Goal: Check status: Check status

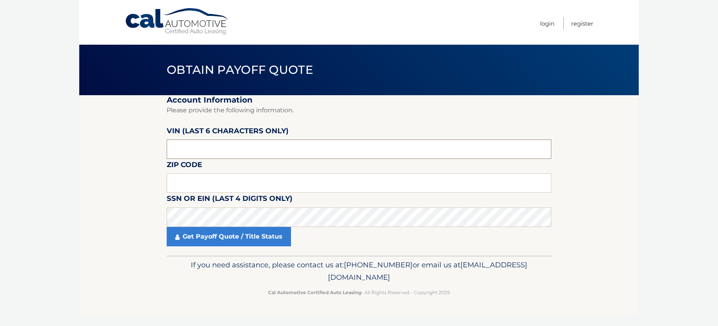
drag, startPoint x: 188, startPoint y: 152, endPoint x: 95, endPoint y: 159, distance: 93.2
click at [95, 159] on section "Account Information Please provide the following information. [PERSON_NAME] (la…" at bounding box center [359, 175] width 560 height 161
drag, startPoint x: 190, startPoint y: 148, endPoint x: 150, endPoint y: 152, distance: 40.7
click at [150, 152] on section "Account Information Please provide the following information. [PERSON_NAME] (la…" at bounding box center [359, 175] width 560 height 161
paste input "656930"
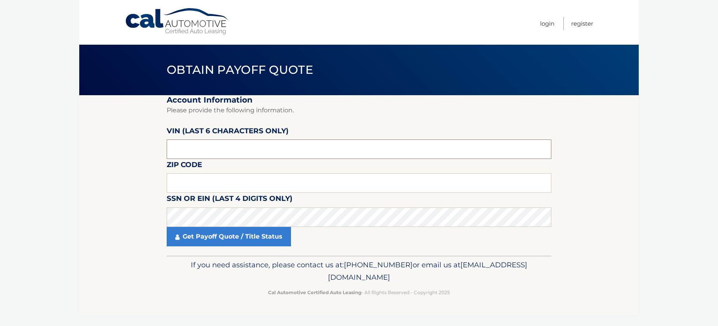
type input "656930"
click at [105, 260] on footer "If you need assistance, please contact us at: [PHONE_NUMBER] or email us at [EM…" at bounding box center [359, 285] width 560 height 59
click at [196, 181] on input "text" at bounding box center [359, 182] width 385 height 19
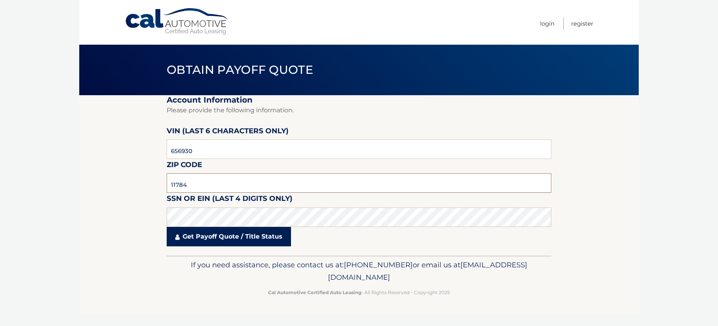
type input "11784"
click at [222, 237] on link "Get Payoff Quote / Title Status" at bounding box center [229, 236] width 124 height 19
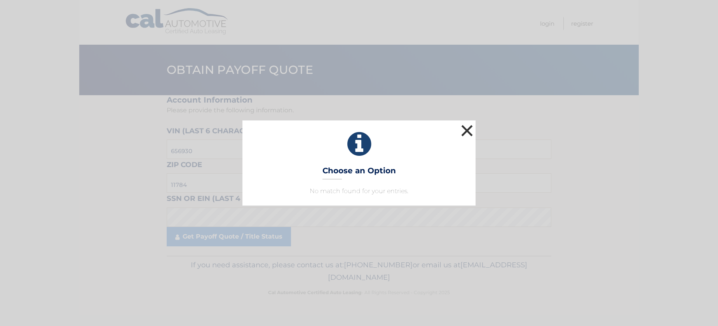
click at [468, 130] on button "×" at bounding box center [467, 131] width 16 height 16
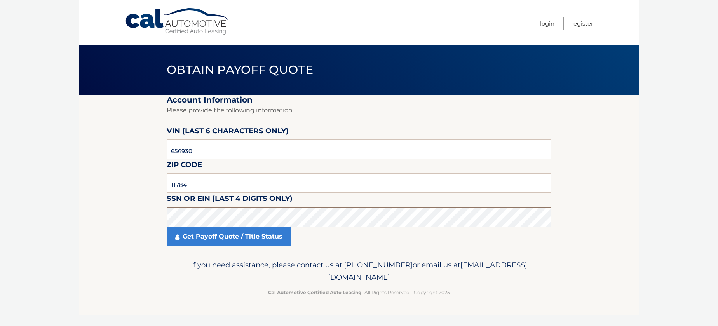
click at [155, 219] on section "Account Information Please provide the following information. [PERSON_NAME] (la…" at bounding box center [359, 175] width 560 height 161
click at [101, 204] on section "Account Information Please provide the following information. [PERSON_NAME] (la…" at bounding box center [359, 175] width 560 height 161
click at [134, 214] on section "Account Information Please provide the following information. [PERSON_NAME] (la…" at bounding box center [359, 175] width 560 height 161
click at [123, 224] on section "Account Information Please provide the following information. [PERSON_NAME] (la…" at bounding box center [359, 175] width 560 height 161
click button "For Originating Dealer" at bounding box center [0, 0] width 0 height 0
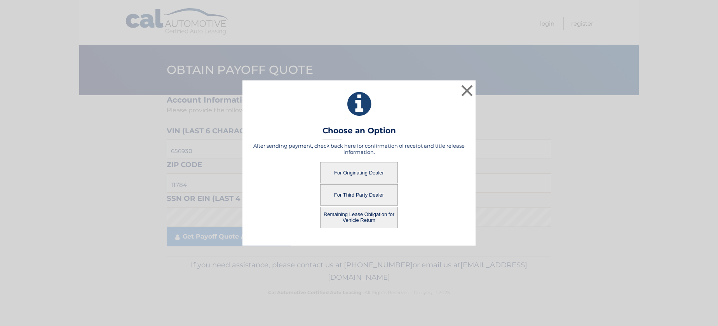
click at [369, 173] on button "For Originating Dealer" at bounding box center [359, 172] width 78 height 21
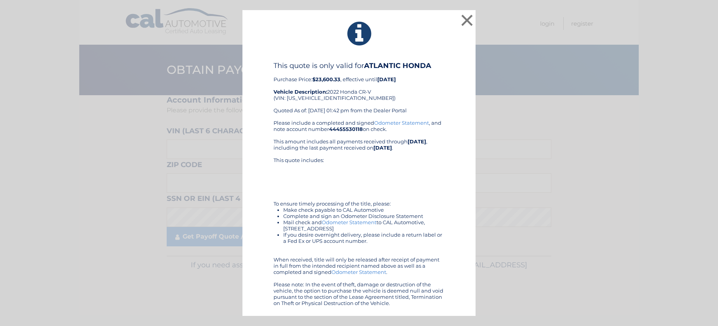
drag, startPoint x: 305, startPoint y: 295, endPoint x: 275, endPoint y: 69, distance: 227.8
click at [275, 69] on div "This quote is only valid for ATLANTIC HONDA Purchase Price: $23,600.33 , effect…" at bounding box center [359, 183] width 171 height 245
click at [465, 23] on button "×" at bounding box center [467, 20] width 16 height 16
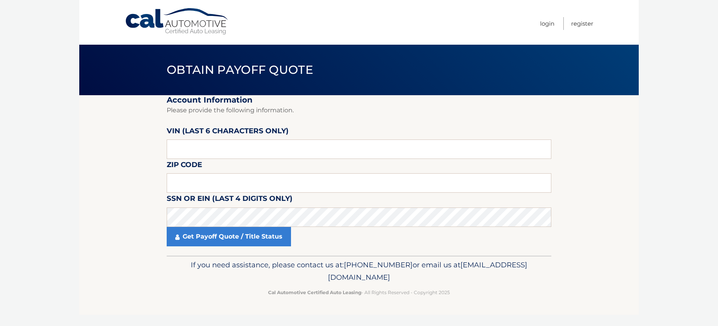
click at [118, 244] on section "Account Information Please provide the following information. [PERSON_NAME] (la…" at bounding box center [359, 175] width 560 height 161
